Goal: Task Accomplishment & Management: Use online tool/utility

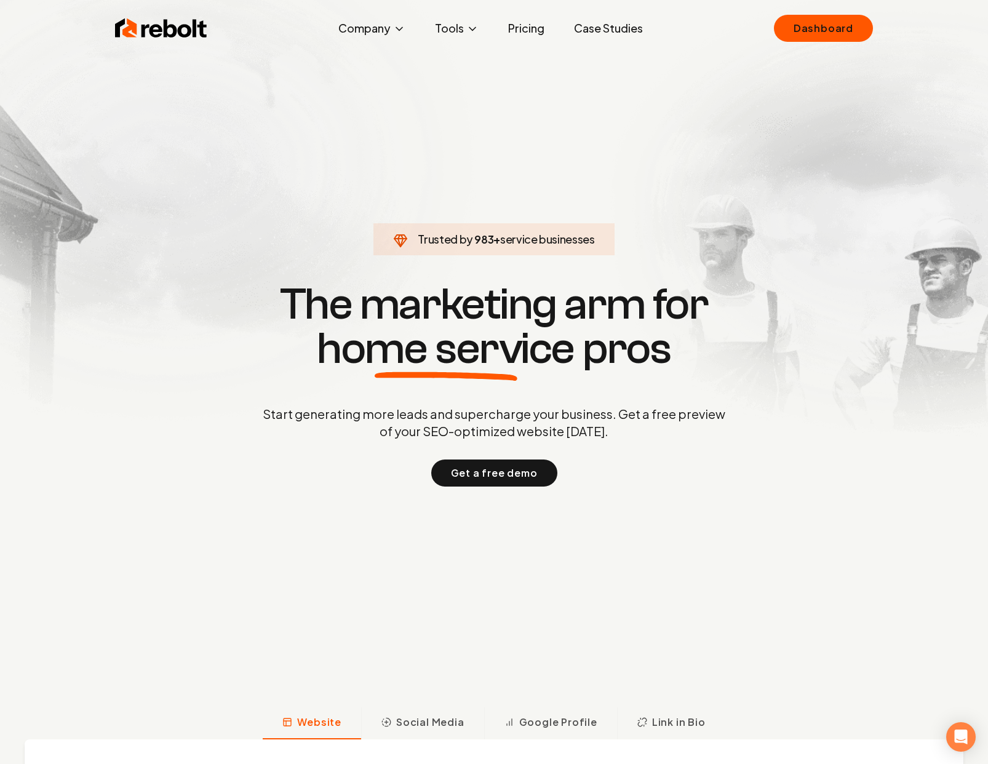
click at [612, 30] on link "Case Studies" at bounding box center [608, 28] width 89 height 25
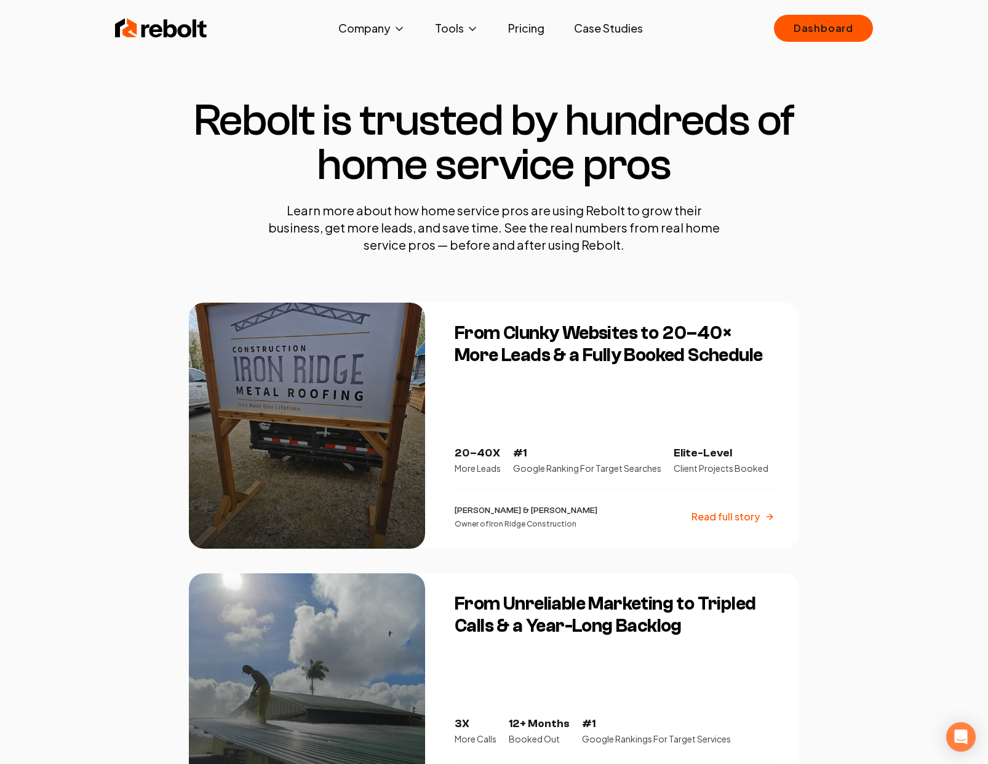
click at [477, 76] on section "Rebolt is trusted by hundreds of home service pros Learn more about how home se…" at bounding box center [494, 176] width 610 height 254
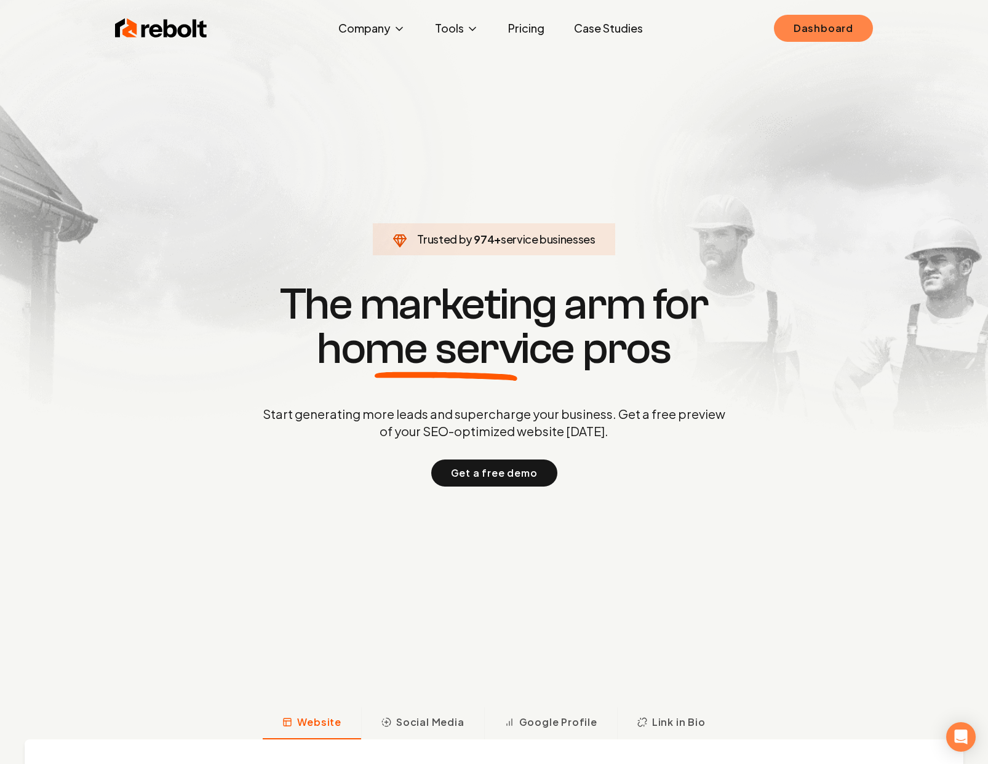
click at [842, 28] on link "Dashboard" at bounding box center [823, 28] width 99 height 27
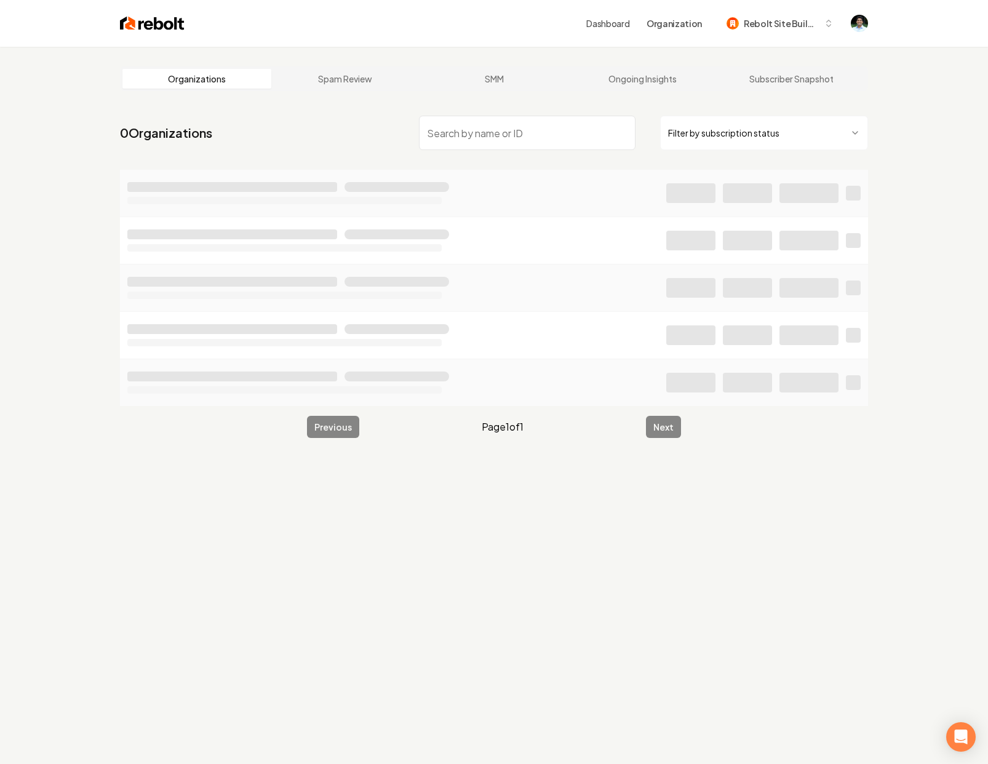
click at [444, 140] on input "search" at bounding box center [527, 133] width 217 height 34
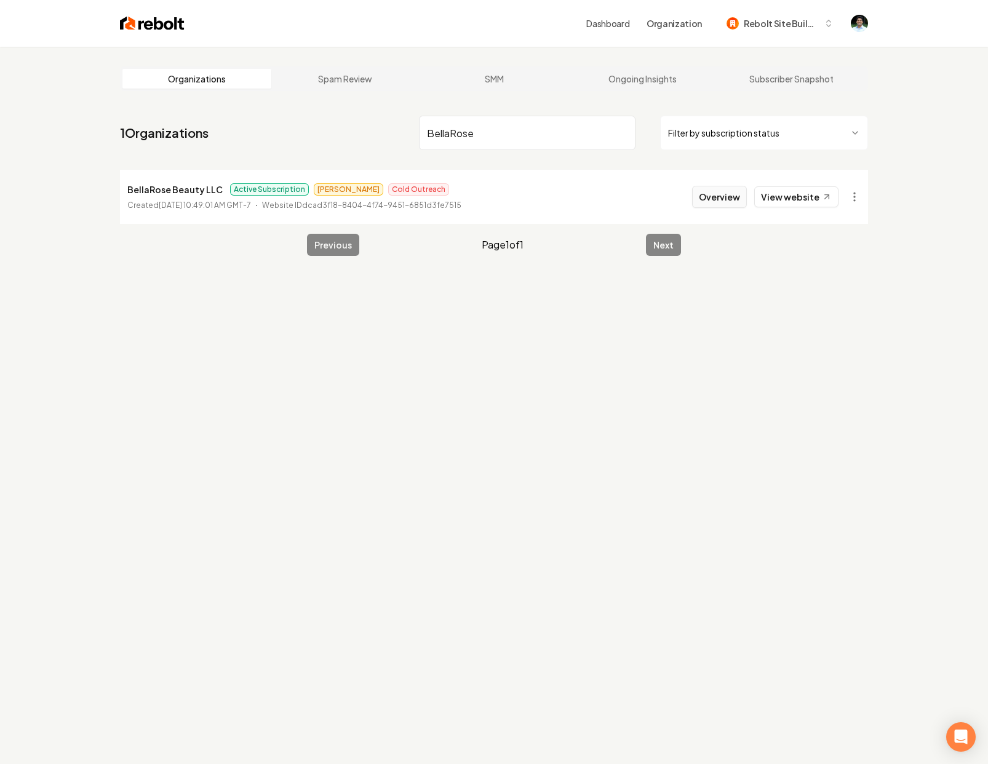
type input "BellaRose"
click at [724, 200] on button "Overview" at bounding box center [719, 197] width 55 height 22
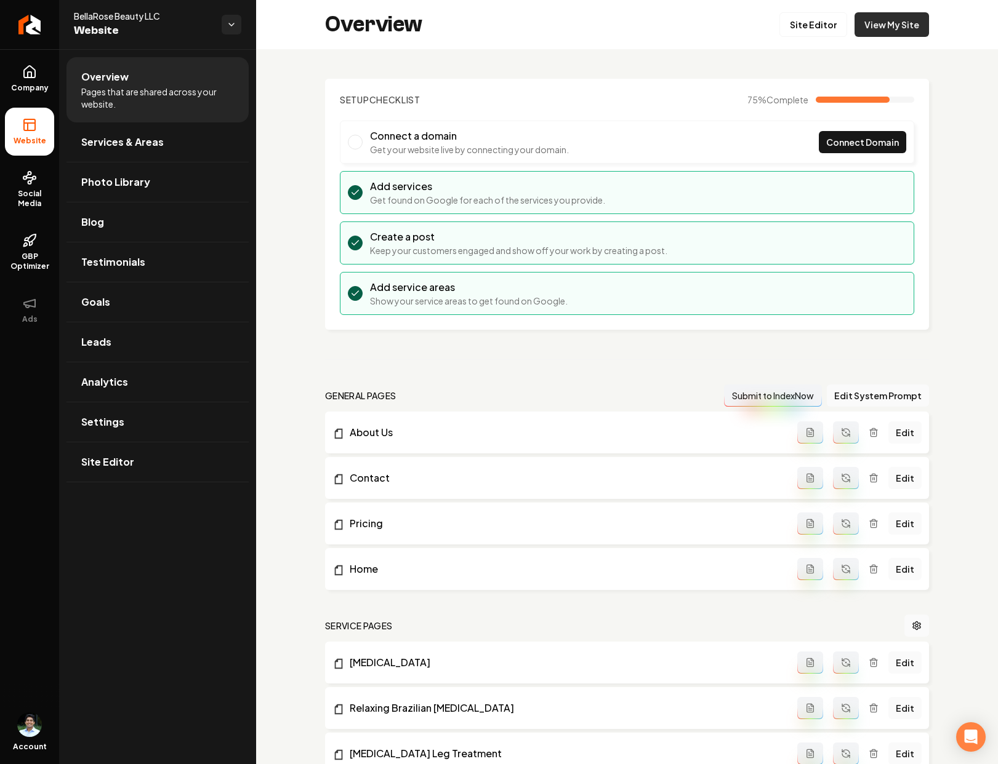
click at [896, 24] on link "View My Site" at bounding box center [891, 24] width 74 height 25
click at [22, 13] on link "Return to dashboard" at bounding box center [29, 24] width 59 height 49
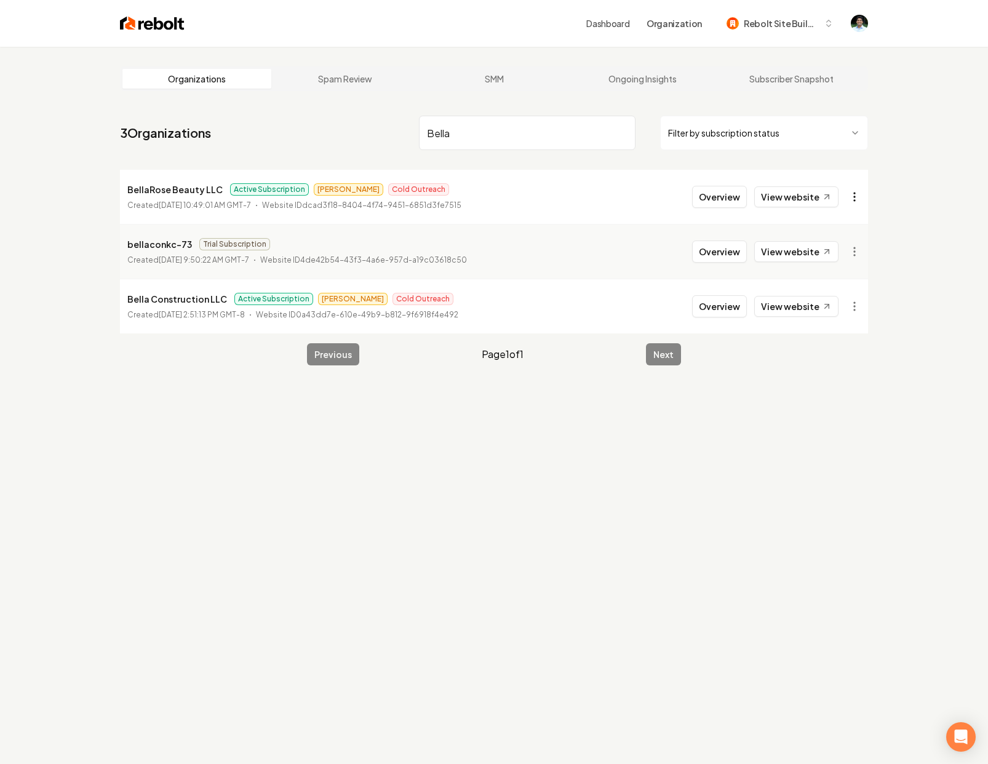
type input "Bella"
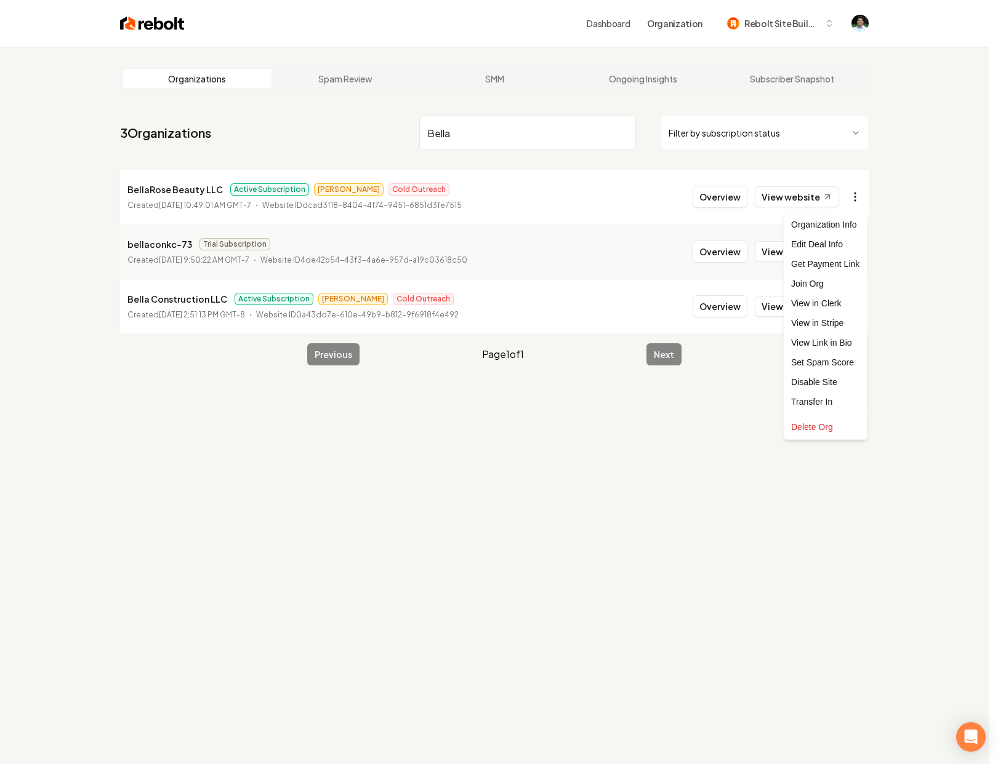
click at [851, 193] on html "Dashboard Organization Rebolt Site Builder Organizations Spam Review SMM Ongoin…" at bounding box center [499, 382] width 998 height 764
click at [836, 322] on link "View in Stripe" at bounding box center [825, 323] width 78 height 20
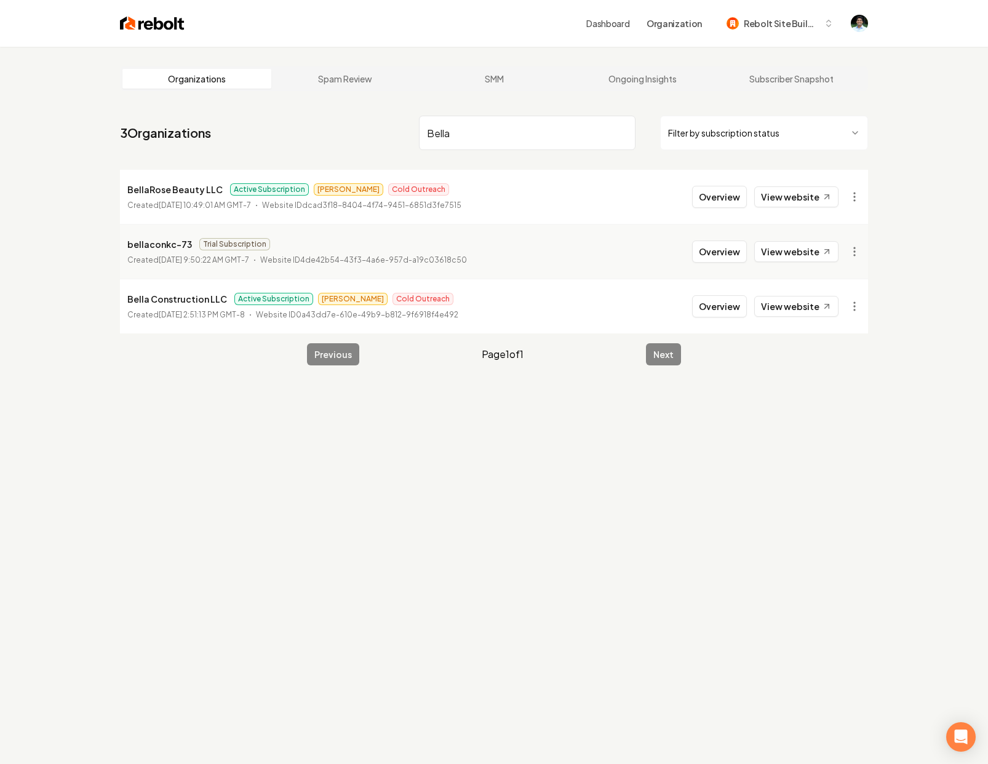
click at [151, 10] on div "Dashboard Organization Rebolt Site Builder" at bounding box center [494, 23] width 788 height 47
click at [156, 27] on img at bounding box center [152, 23] width 65 height 17
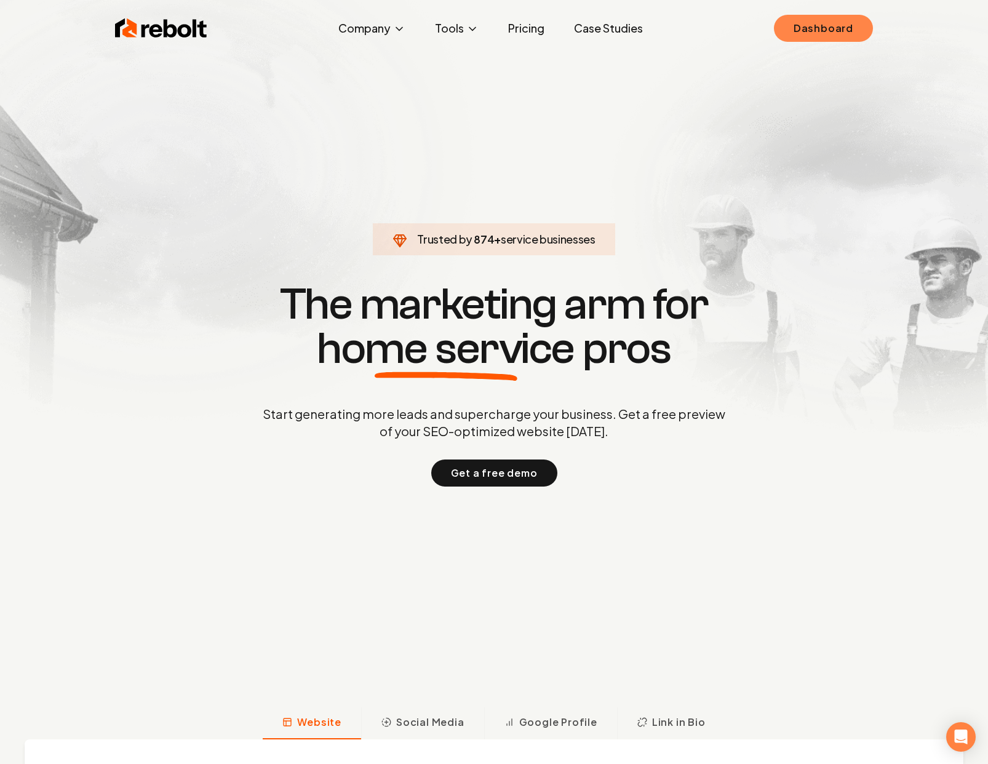
click at [836, 37] on link "Dashboard" at bounding box center [823, 28] width 99 height 27
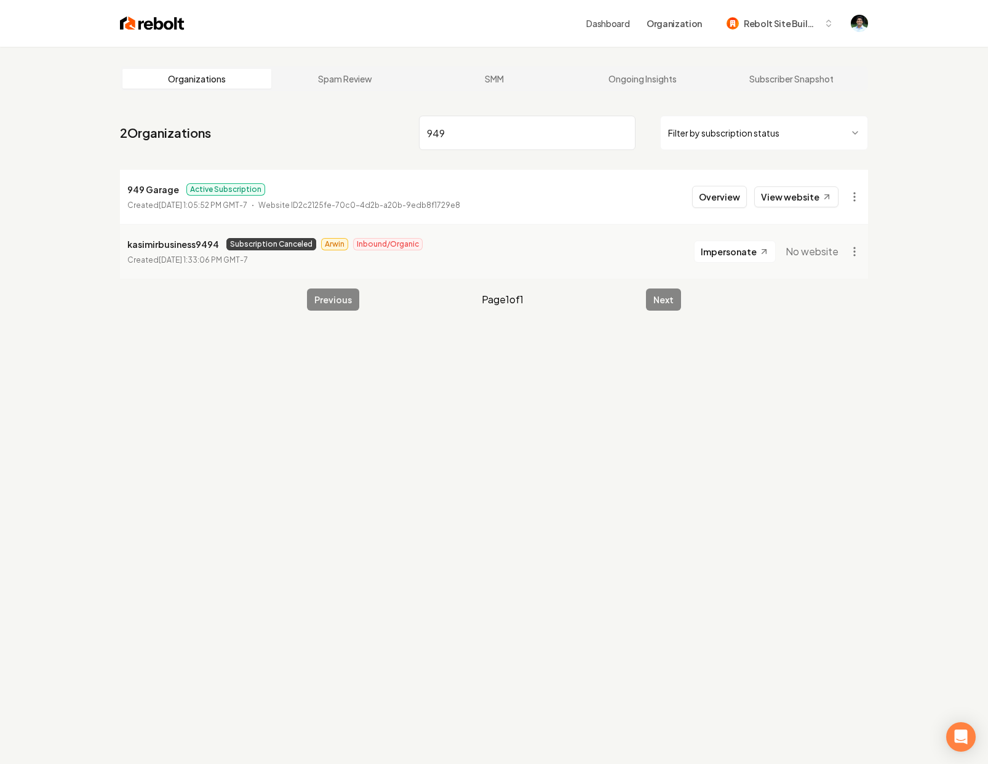
type input "949"
drag, startPoint x: 723, startPoint y: 212, endPoint x: 727, endPoint y: 202, distance: 9.9
click at [723, 211] on li "949 Garage Active Subscription Created September 11, 2025, 1:05:52 PM GMT-7 Web…" at bounding box center [494, 197] width 748 height 54
click at [727, 202] on button "Overview" at bounding box center [719, 197] width 55 height 22
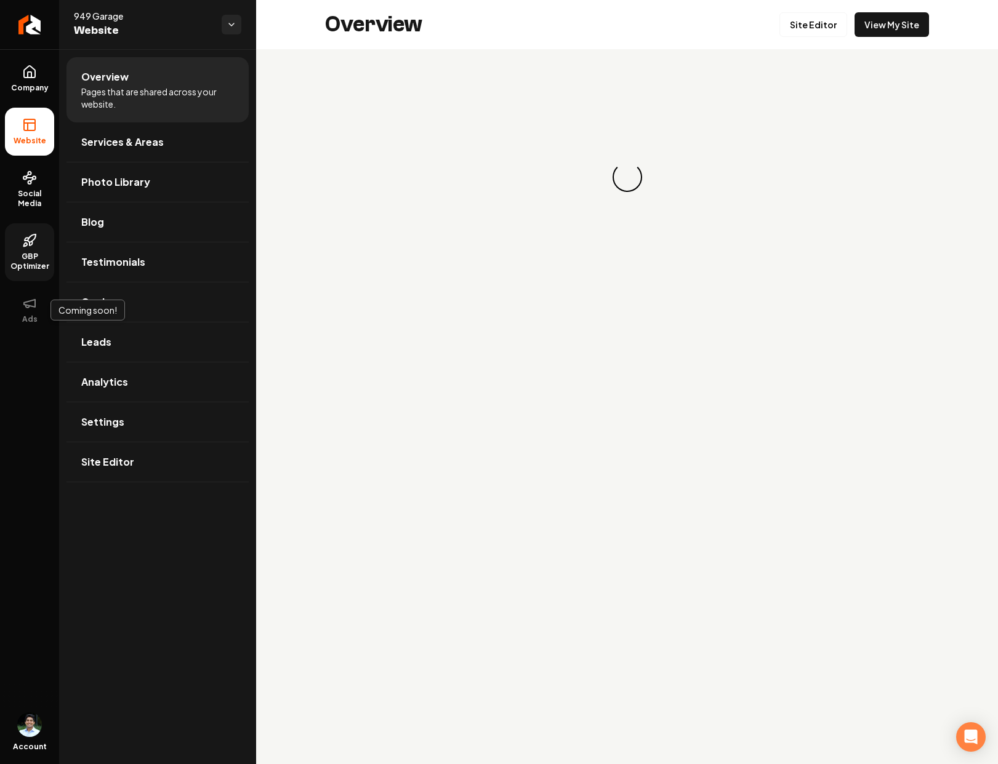
click at [34, 259] on span "GBP Optimizer" at bounding box center [29, 262] width 49 height 20
